Goal: Find specific page/section: Find specific page/section

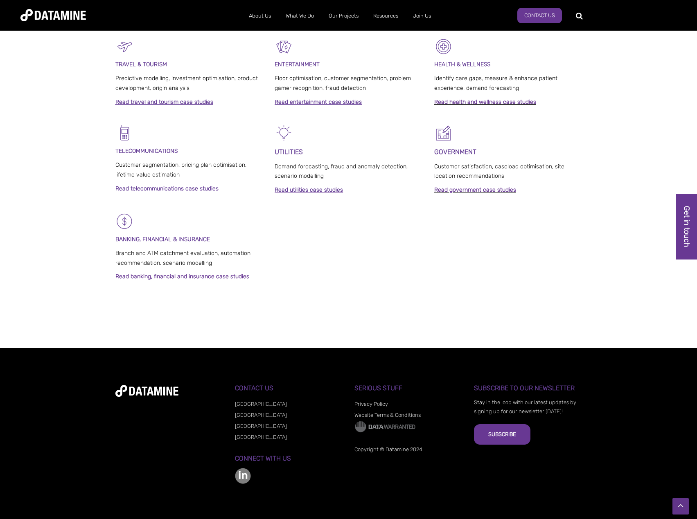
scroll to position [478, 0]
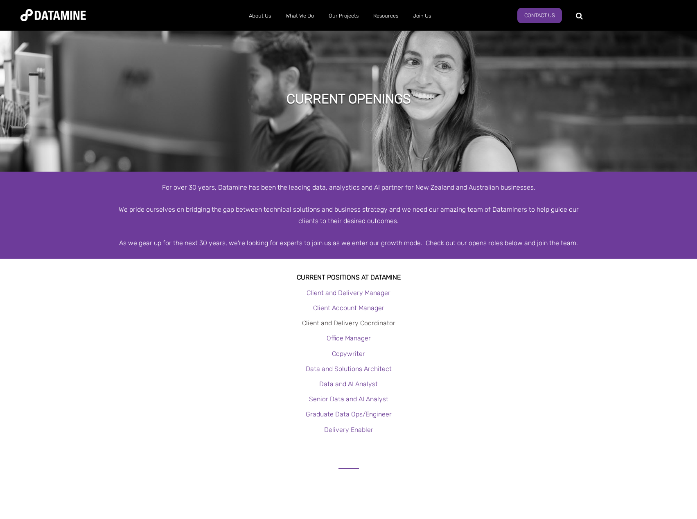
click at [368, 326] on link "Client and Delivery Coordinator" at bounding box center [348, 323] width 93 height 8
click at [360, 296] on link "Client and Delivery Manager" at bounding box center [348, 293] width 84 height 8
click at [353, 324] on link "Client and Delivery Coordinator" at bounding box center [348, 323] width 93 height 8
click at [348, 292] on link "Client and Delivery Manager" at bounding box center [348, 293] width 84 height 8
click at [362, 292] on link "Client and Delivery Manager" at bounding box center [348, 293] width 84 height 8
